Goal: Transaction & Acquisition: Purchase product/service

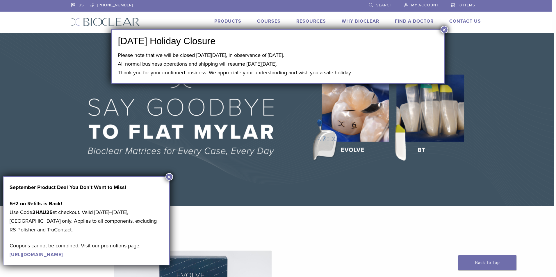
click at [443, 28] on button "×" at bounding box center [445, 30] width 8 height 8
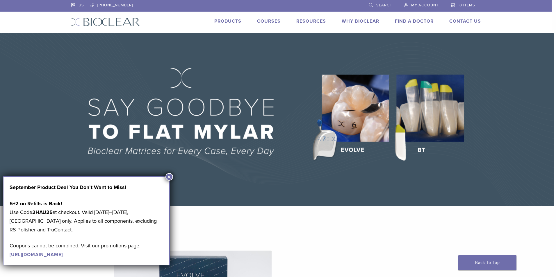
click at [170, 174] on button "×" at bounding box center [169, 177] width 8 height 8
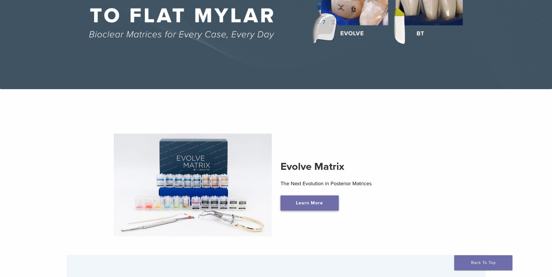
scroll to position [116, 0]
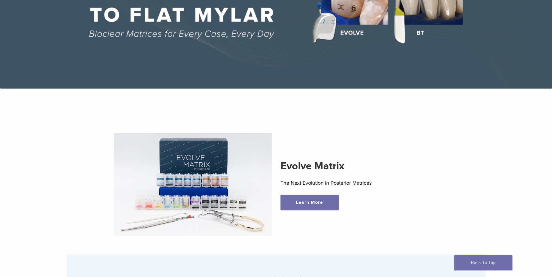
click at [186, 199] on img at bounding box center [193, 184] width 158 height 103
click at [304, 202] on link "Learn More" at bounding box center [309, 202] width 58 height 15
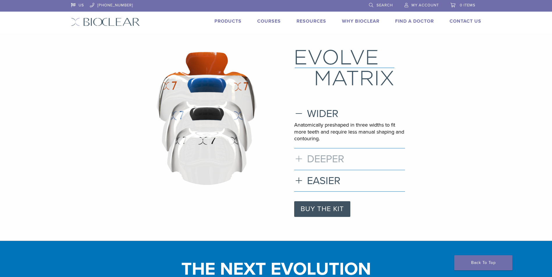
click at [331, 154] on h3 "DEEPER" at bounding box center [349, 159] width 111 height 13
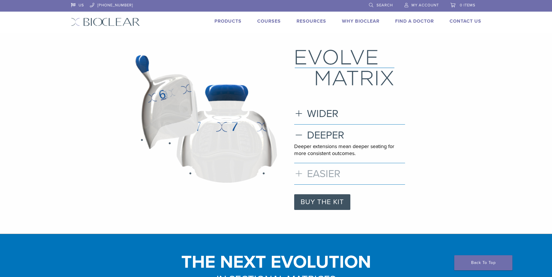
click at [314, 170] on h3 "EASIER" at bounding box center [349, 174] width 111 height 13
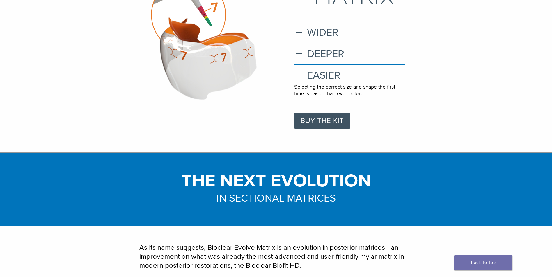
scroll to position [87, 0]
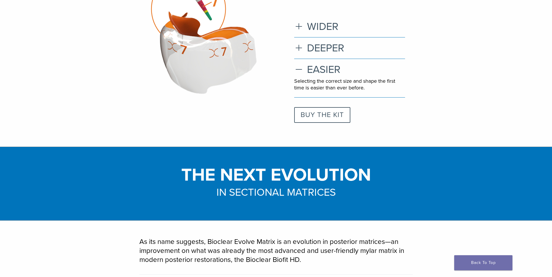
click at [309, 115] on link "BUY THE KIT" at bounding box center [322, 115] width 56 height 16
